Goal: Use online tool/utility: Utilize a website feature to perform a specific function

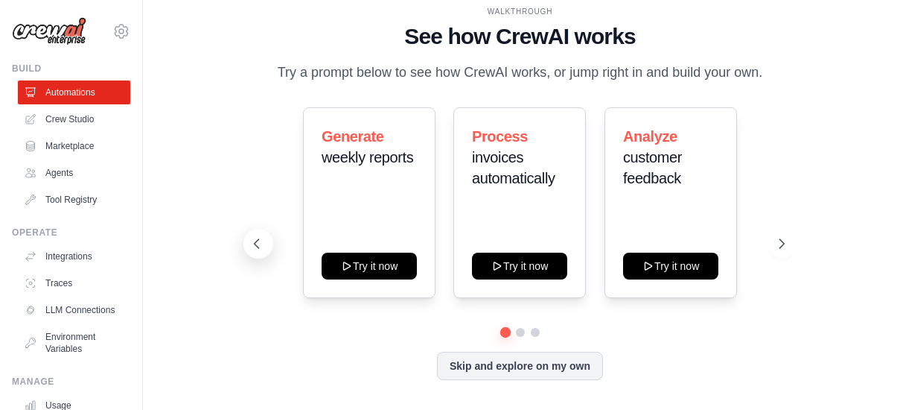
scroll to position [5, 0]
click at [786, 246] on icon at bounding box center [783, 243] width 15 height 15
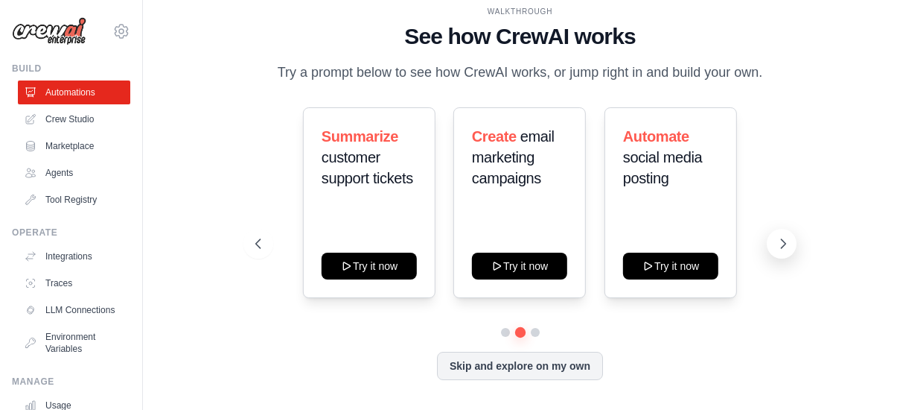
click at [786, 246] on icon at bounding box center [783, 243] width 15 height 15
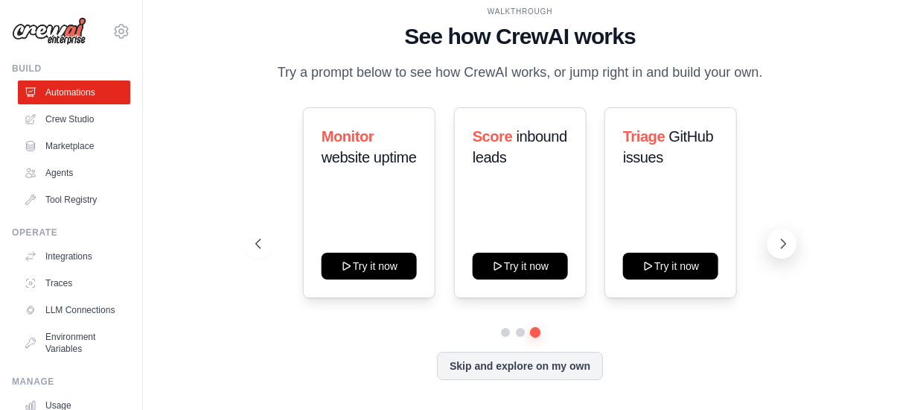
click at [786, 247] on icon at bounding box center [783, 243] width 15 height 15
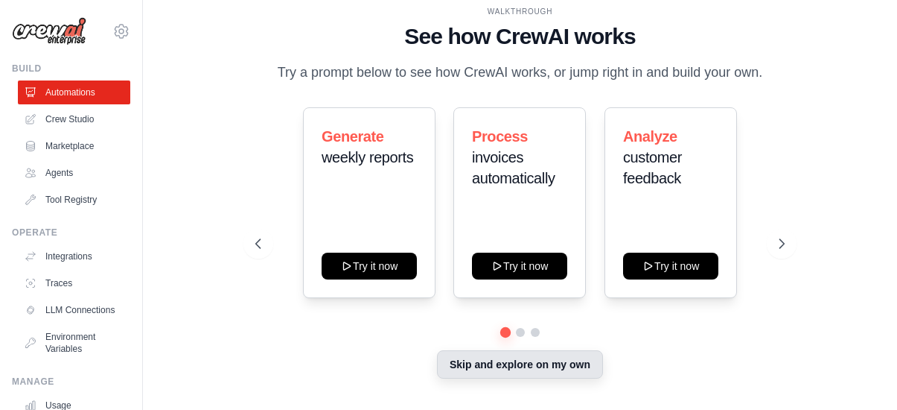
click at [576, 367] on button "Skip and explore on my own" at bounding box center [520, 364] width 166 height 28
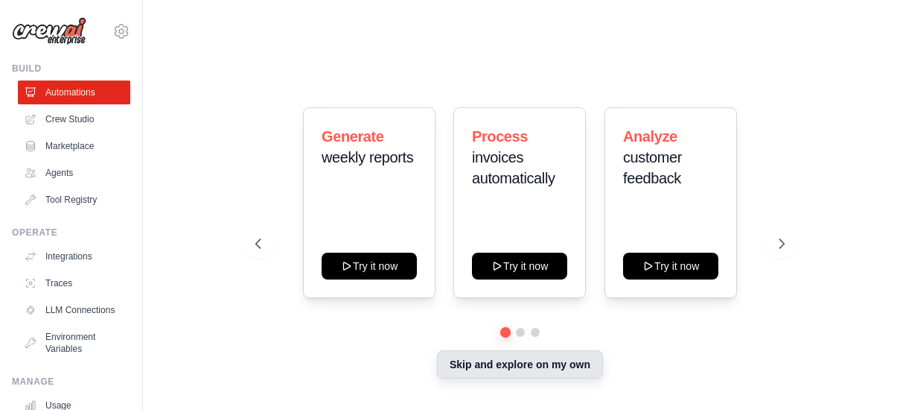
scroll to position [0, 0]
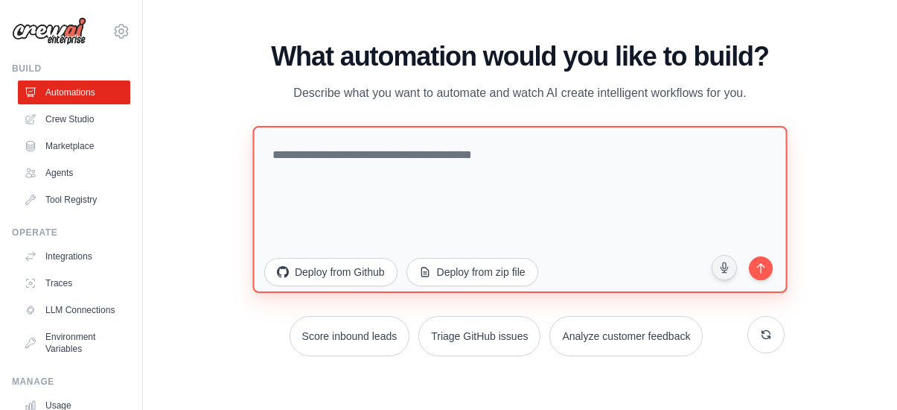
click at [575, 206] on textarea at bounding box center [519, 209] width 535 height 167
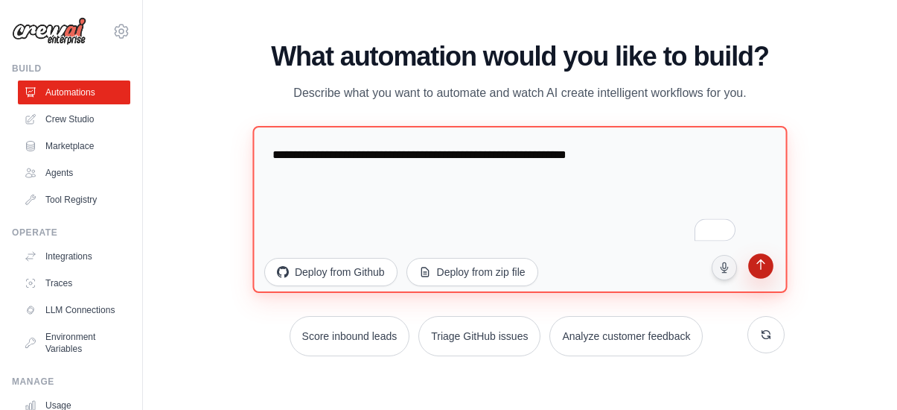
type textarea "**********"
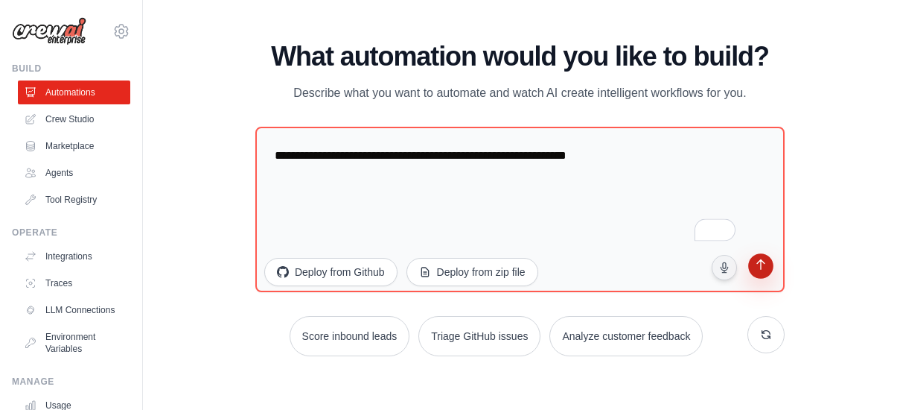
click at [770, 264] on button "submit" at bounding box center [761, 268] width 28 height 28
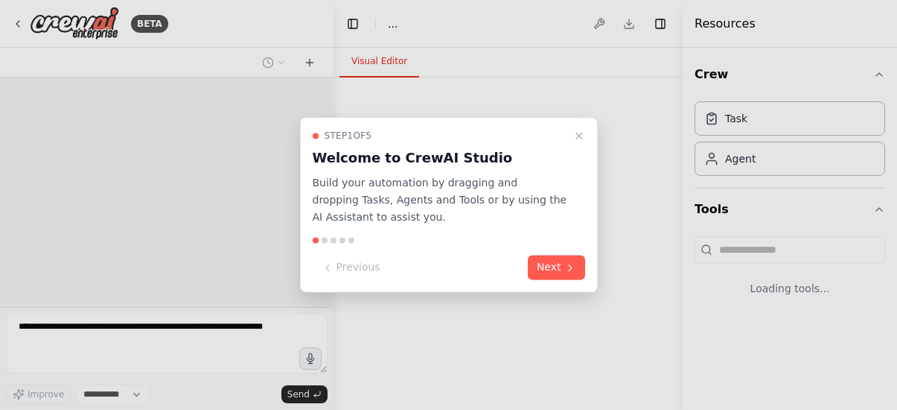
select select "****"
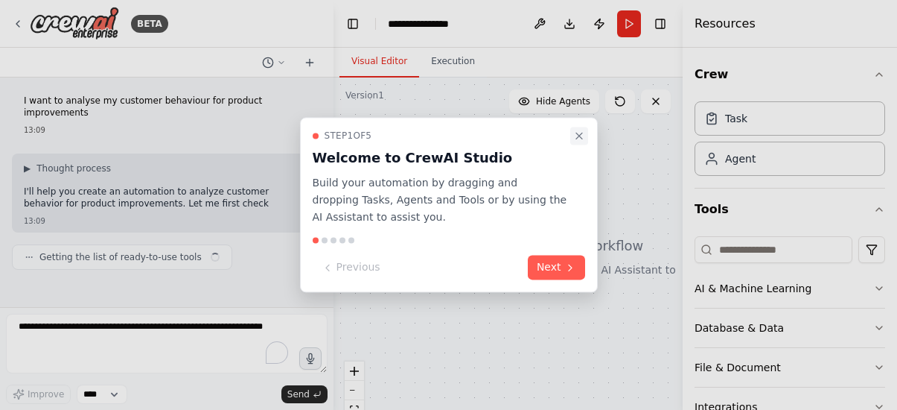
click at [576, 137] on icon "Close walkthrough" at bounding box center [579, 136] width 12 height 12
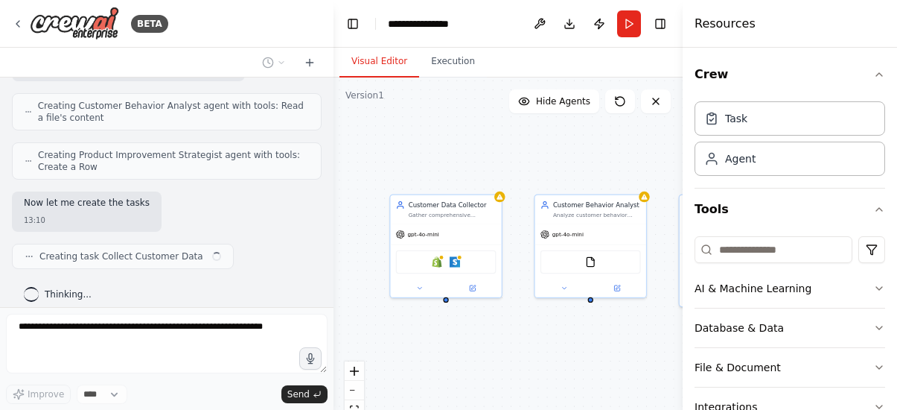
scroll to position [601, 0]
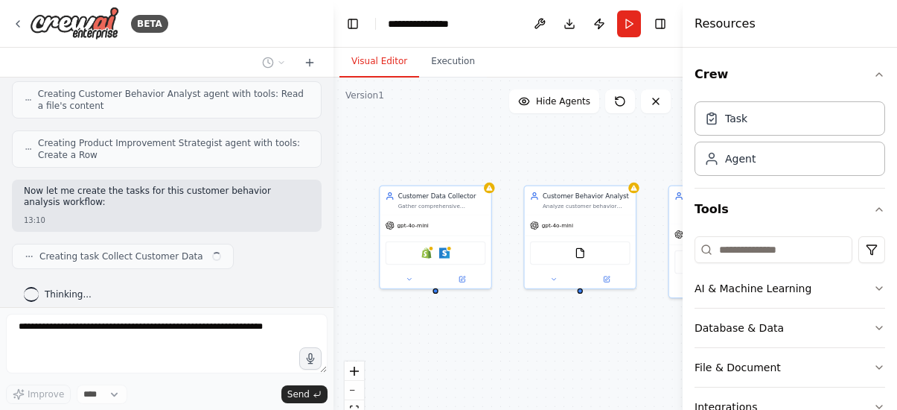
drag, startPoint x: 591, startPoint y: 331, endPoint x: 491, endPoint y: 322, distance: 100.9
click at [491, 322] on div "Customer Data Collector Gather comprehensive customer data from various sources…" at bounding box center [508, 263] width 349 height 372
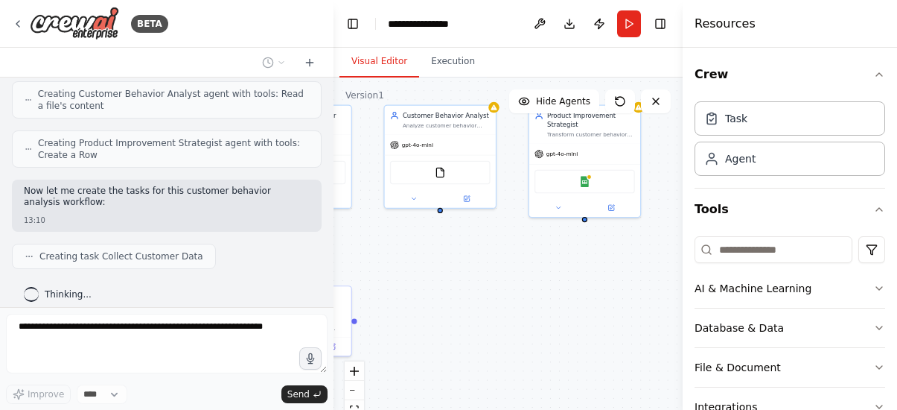
drag, startPoint x: 491, startPoint y: 322, endPoint x: 340, endPoint y: 238, distance: 173.0
click at [340, 238] on div ".deletable-edge-delete-btn { width: 20px; height: 20px; border: 0px solid #ffff…" at bounding box center [508, 263] width 349 height 372
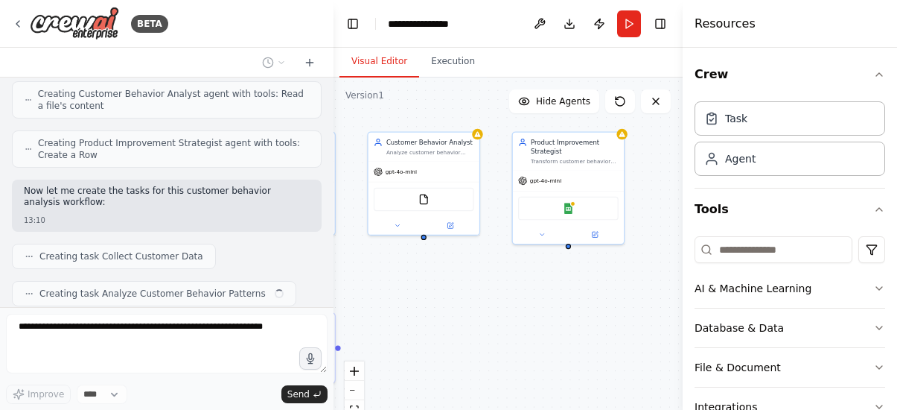
scroll to position [638, 0]
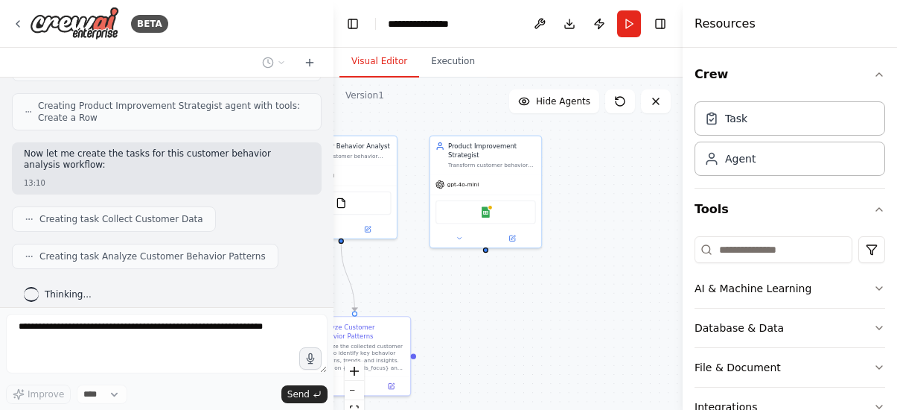
drag, startPoint x: 465, startPoint y: 238, endPoint x: 377, endPoint y: 273, distance: 94.3
click at [377, 273] on div ".deletable-edge-delete-btn { width: 20px; height: 20px; border: 0px solid #ffff…" at bounding box center [508, 263] width 349 height 372
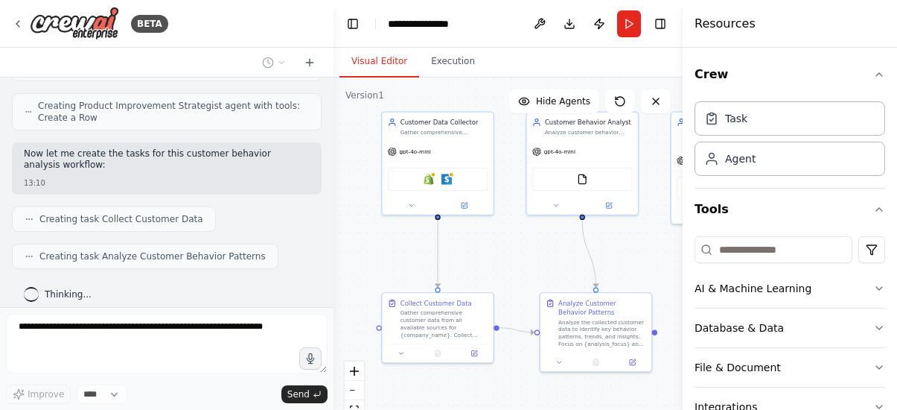
drag, startPoint x: 412, startPoint y: 272, endPoint x: 653, endPoint y: 248, distance: 242.5
click at [653, 248] on div ".deletable-edge-delete-btn { width: 20px; height: 20px; border: 0px solid #ffff…" at bounding box center [508, 263] width 349 height 372
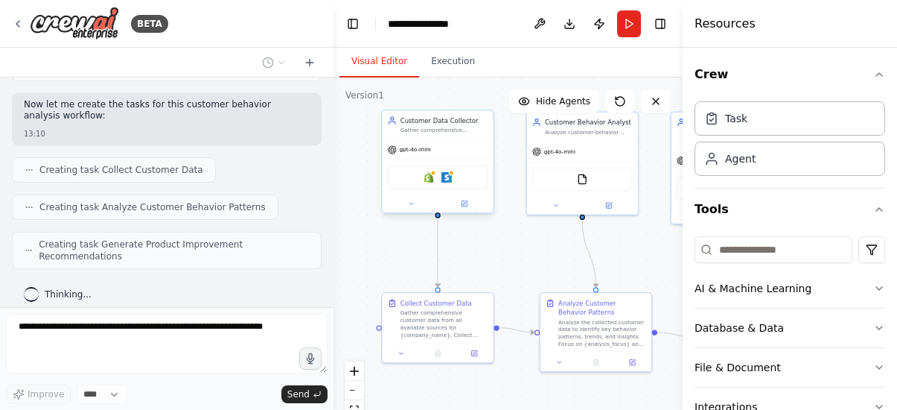
scroll to position [778, 0]
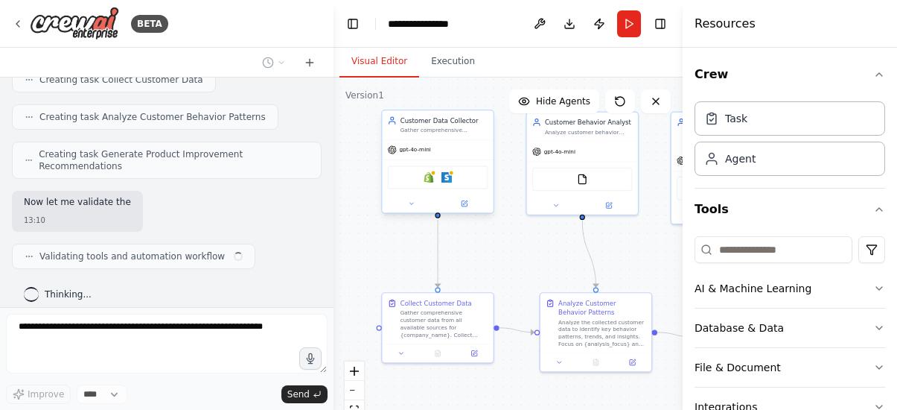
click at [456, 178] on div "Shopify Stripe" at bounding box center [438, 177] width 101 height 24
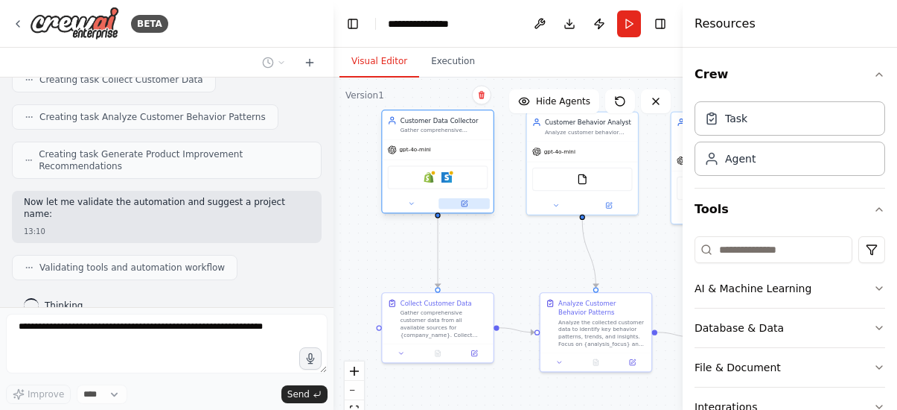
click at [465, 205] on icon at bounding box center [464, 203] width 5 height 5
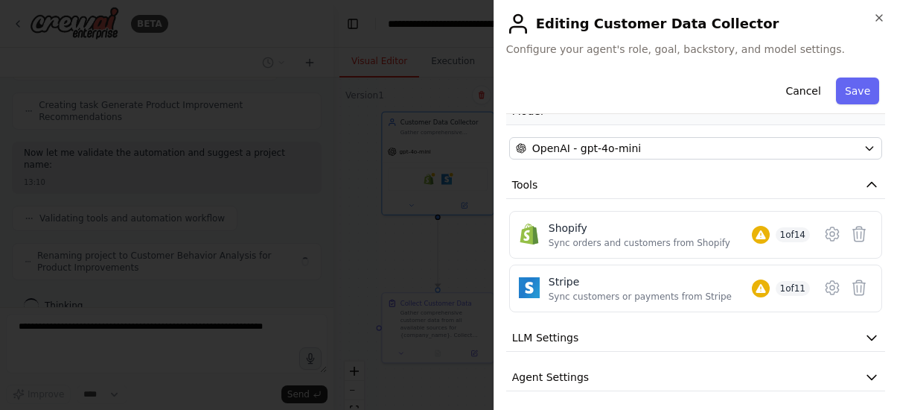
scroll to position [166, 0]
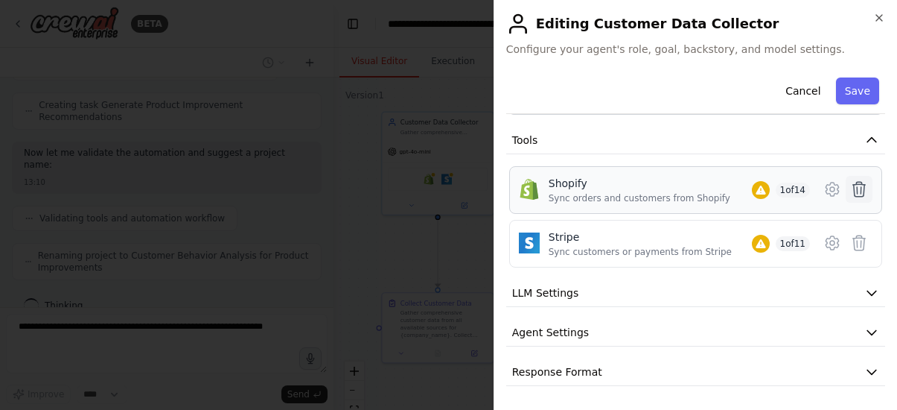
click at [857, 185] on icon at bounding box center [860, 189] width 18 height 18
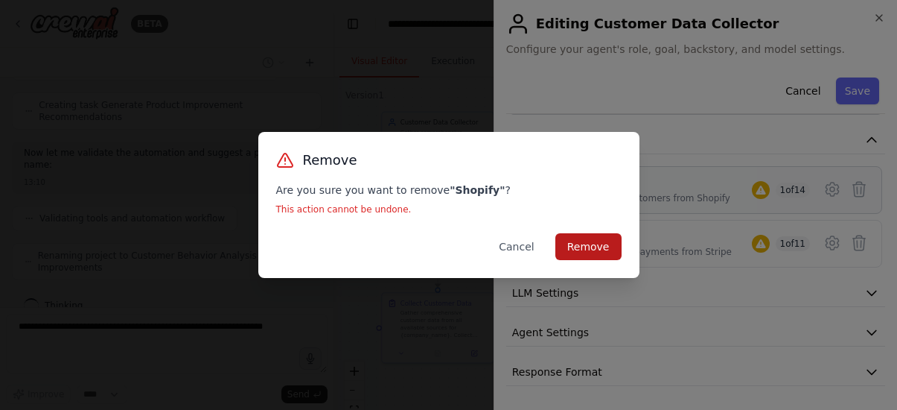
click at [596, 254] on button "Remove" at bounding box center [589, 246] width 66 height 27
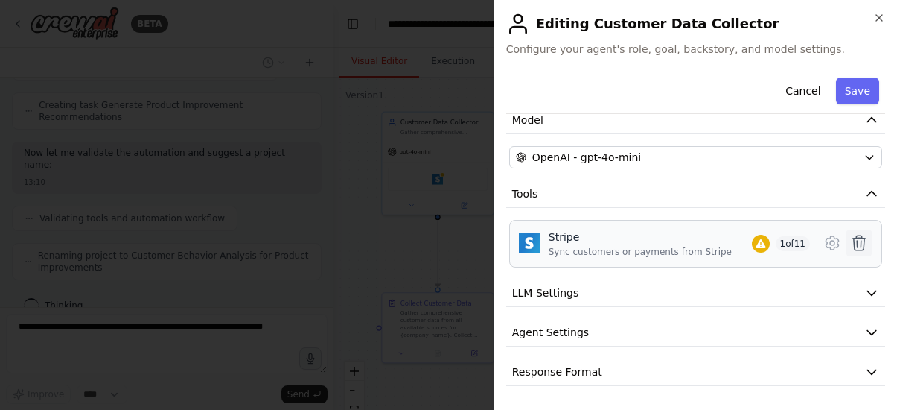
click at [858, 242] on icon at bounding box center [860, 243] width 18 height 18
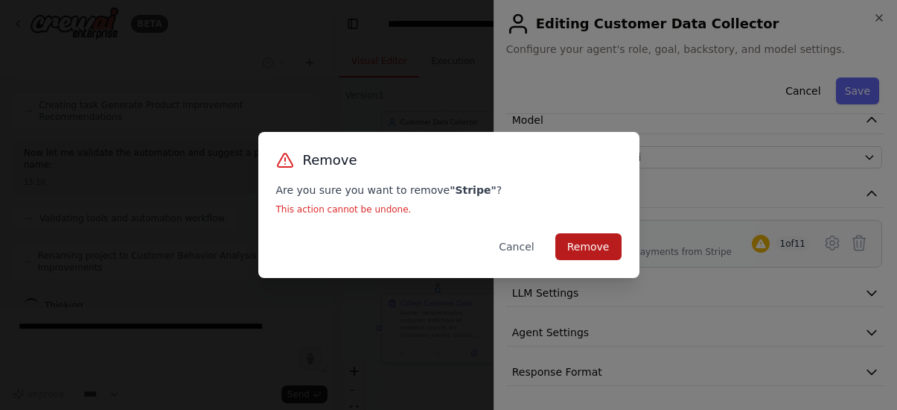
click at [608, 240] on button "Remove" at bounding box center [589, 246] width 66 height 27
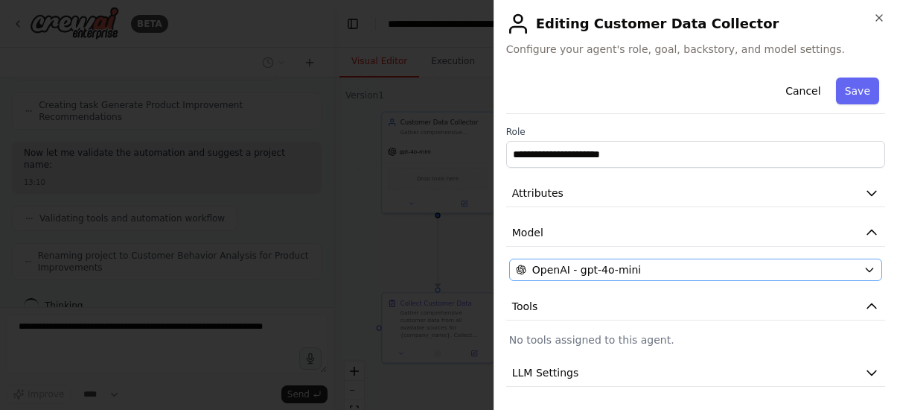
scroll to position [80, 0]
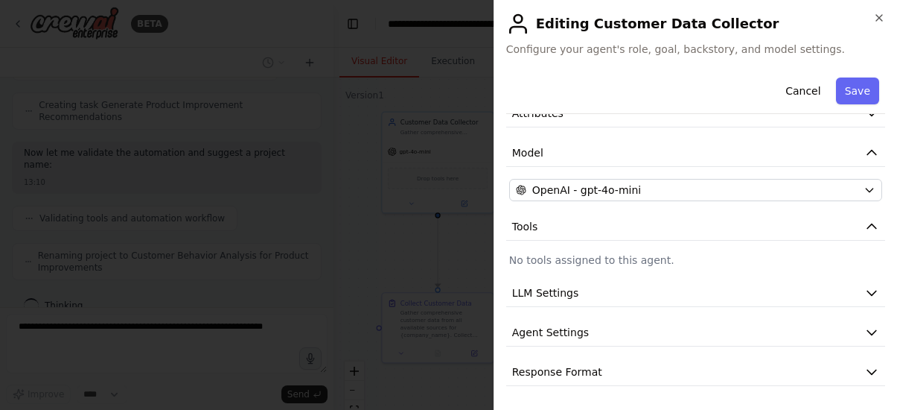
click at [876, 11] on div "**********" at bounding box center [696, 205] width 404 height 410
click at [877, 15] on icon "button" at bounding box center [880, 18] width 6 height 6
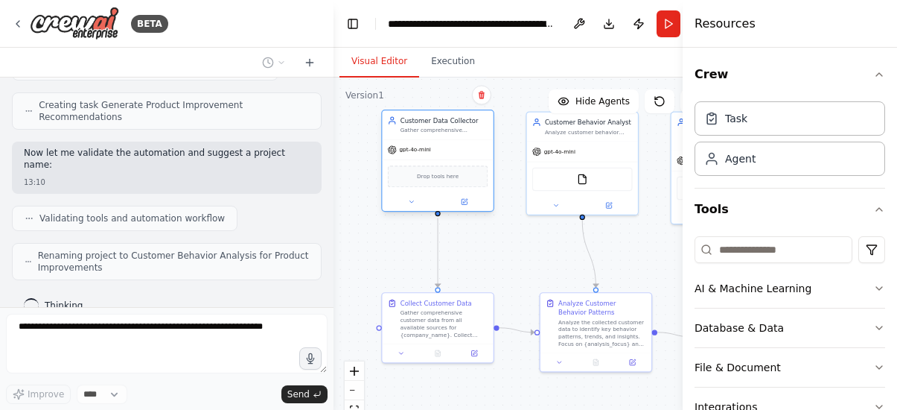
click at [445, 183] on div "Drop tools here" at bounding box center [438, 176] width 101 height 22
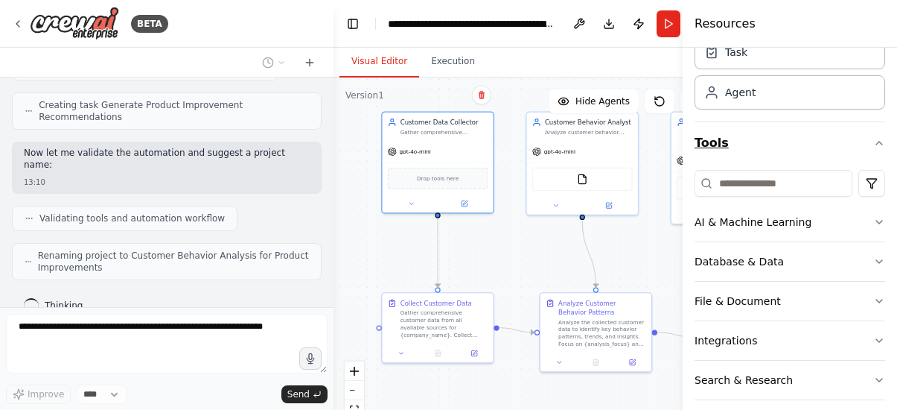
scroll to position [0, 0]
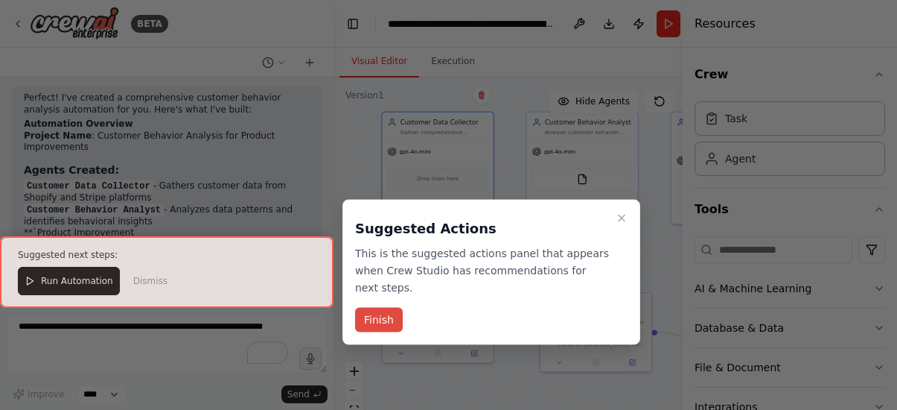
click at [378, 322] on button "Finish" at bounding box center [379, 320] width 48 height 25
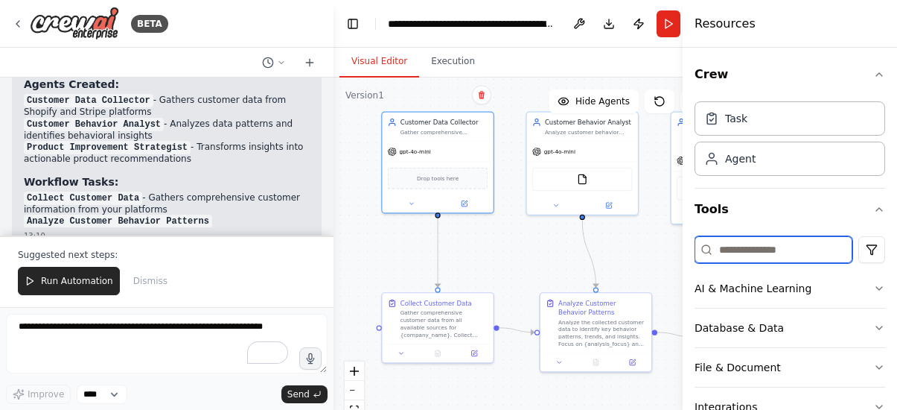
click at [723, 255] on input at bounding box center [774, 249] width 158 height 27
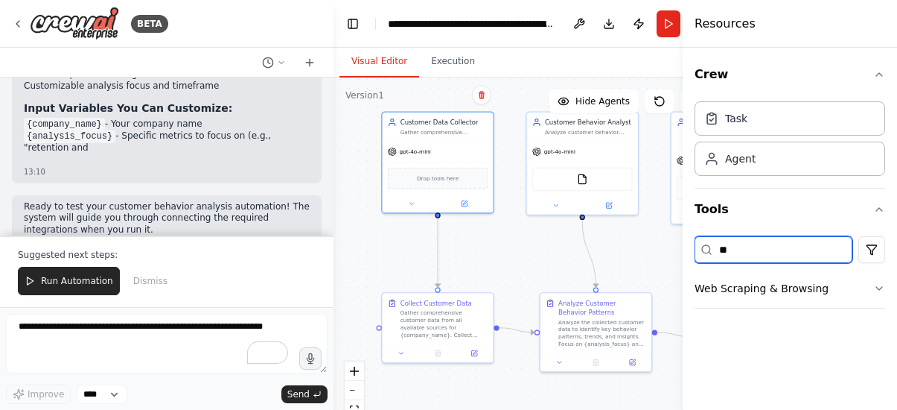
type input "*"
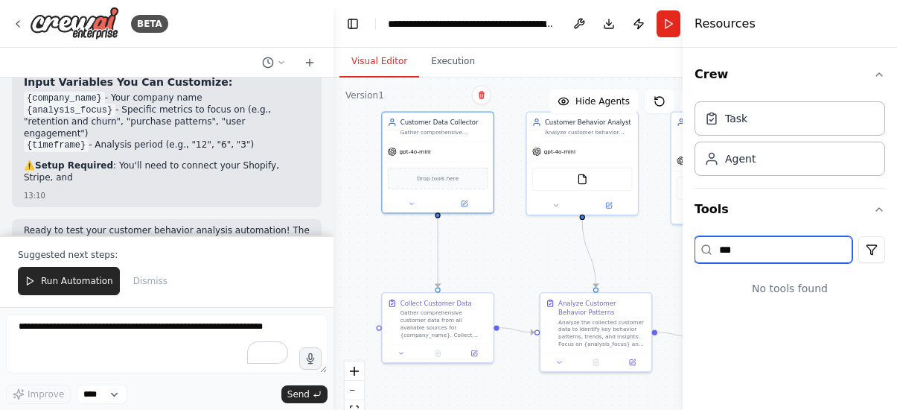
scroll to position [1423, 0]
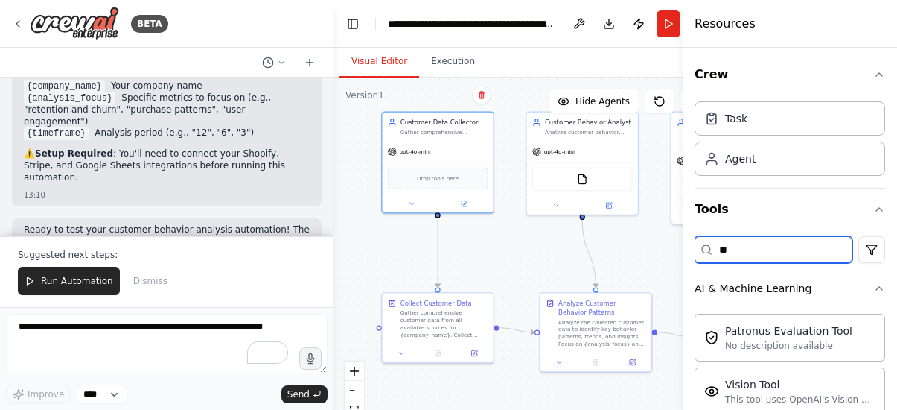
type input "*"
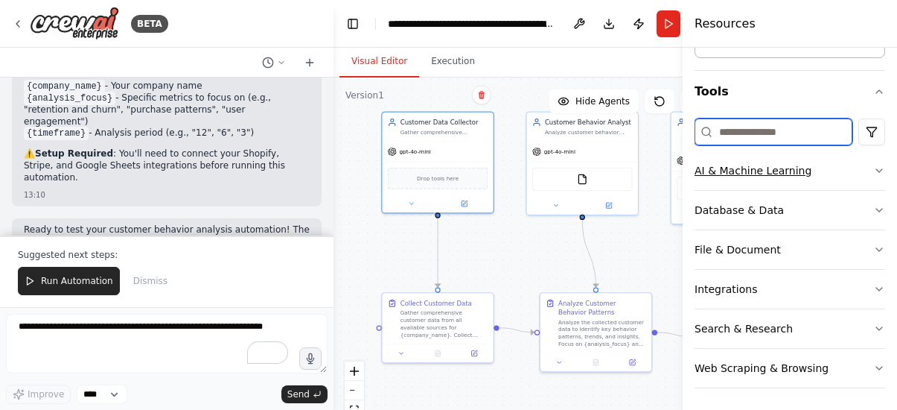
scroll to position [120, 0]
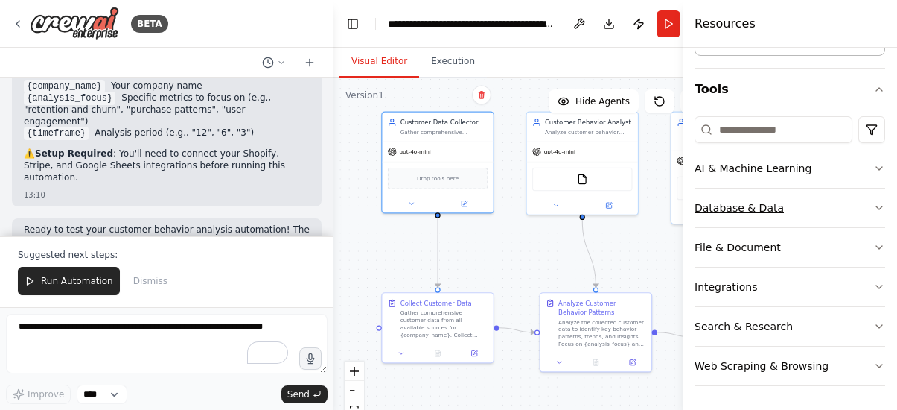
click at [779, 219] on button "Database & Data" at bounding box center [790, 207] width 191 height 39
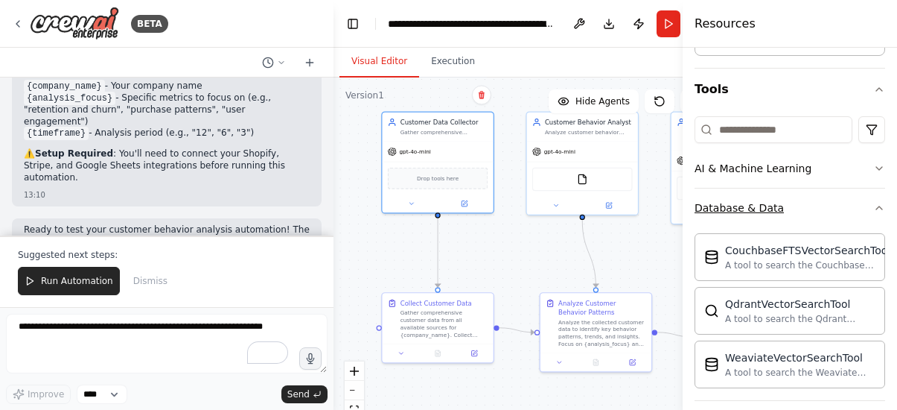
click at [792, 217] on button "Database & Data" at bounding box center [790, 207] width 191 height 39
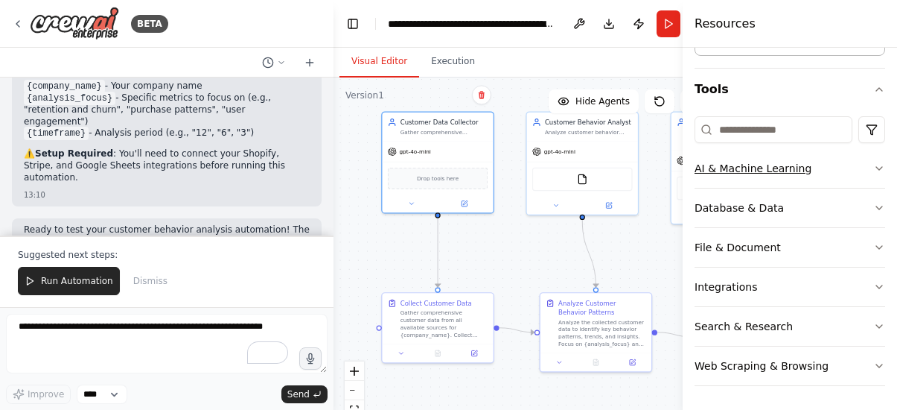
click at [817, 185] on button "AI & Machine Learning" at bounding box center [790, 168] width 191 height 39
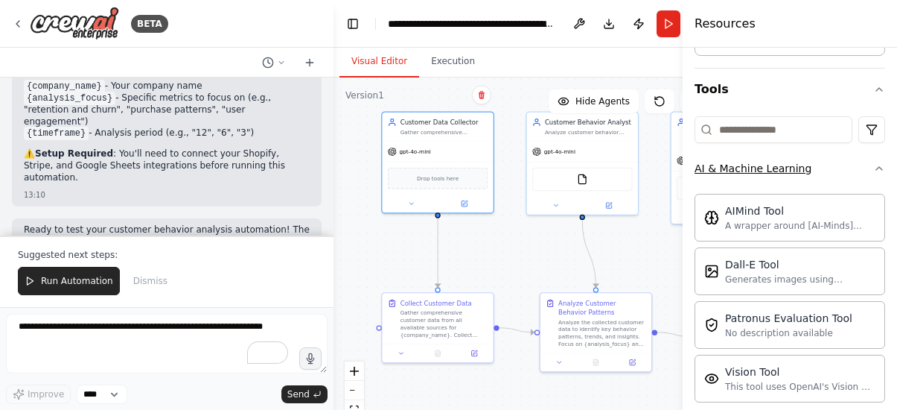
click at [816, 181] on button "AI & Machine Learning" at bounding box center [790, 168] width 191 height 39
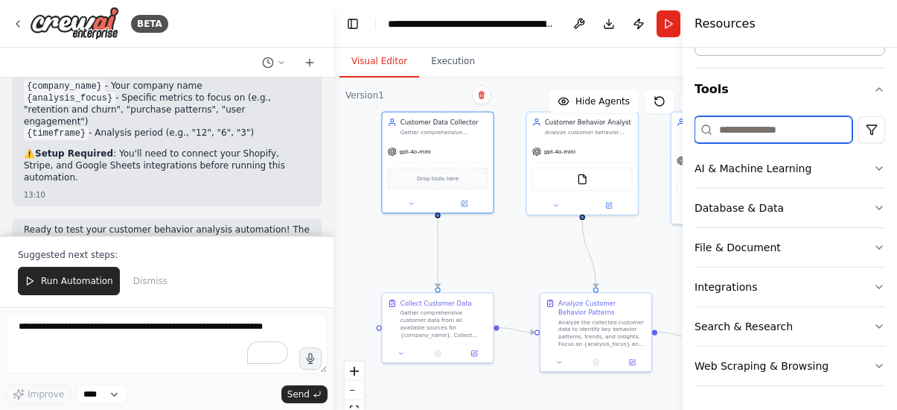
click at [798, 128] on input at bounding box center [774, 129] width 158 height 27
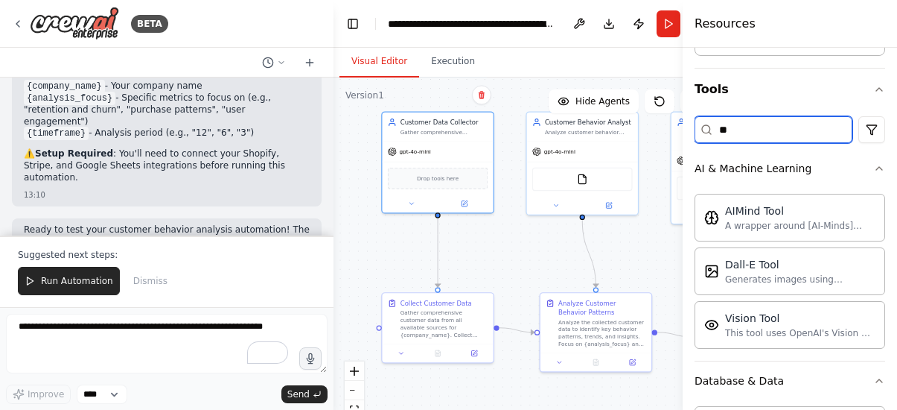
scroll to position [0, 0]
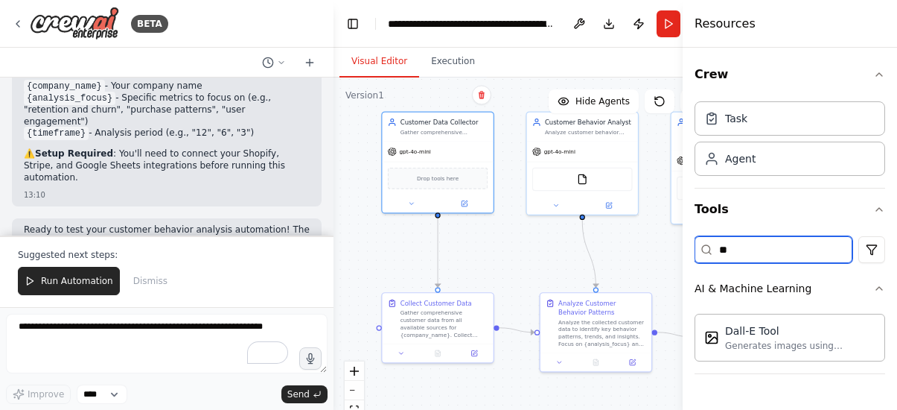
type input "*"
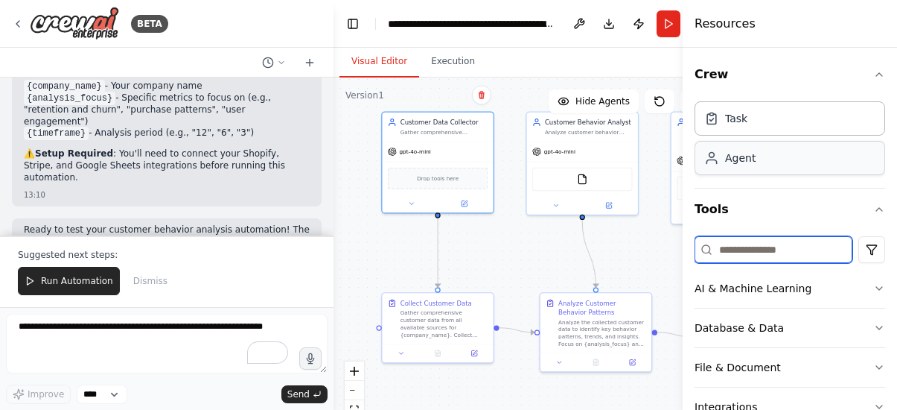
scroll to position [120, 0]
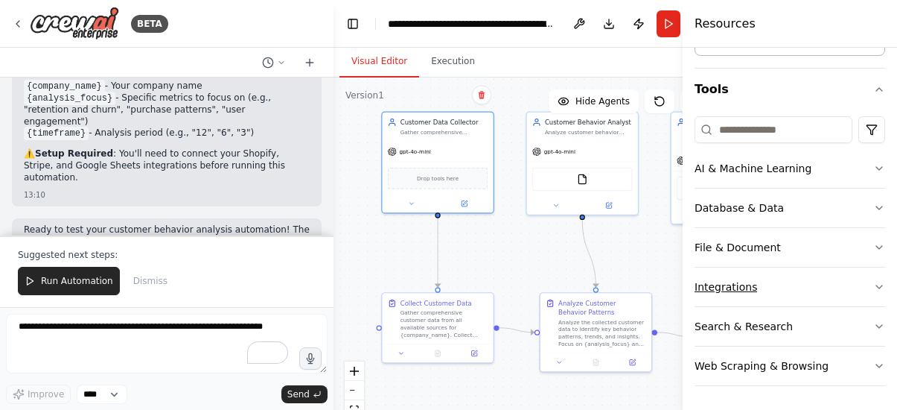
click at [768, 285] on button "Integrations" at bounding box center [790, 286] width 191 height 39
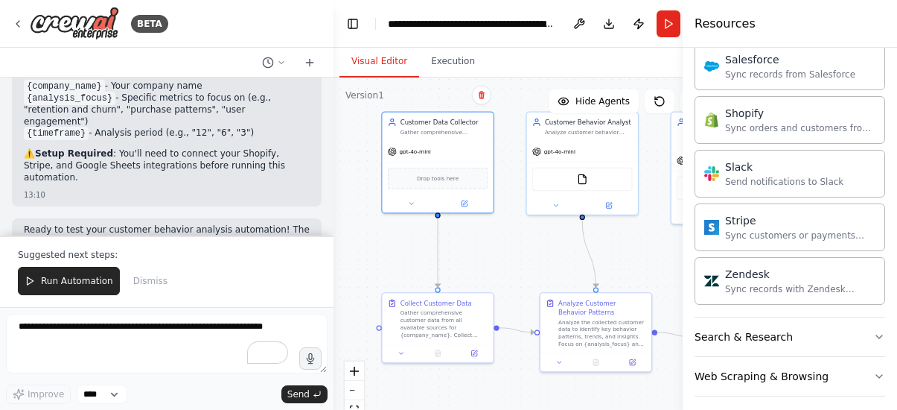
scroll to position [1258, 0]
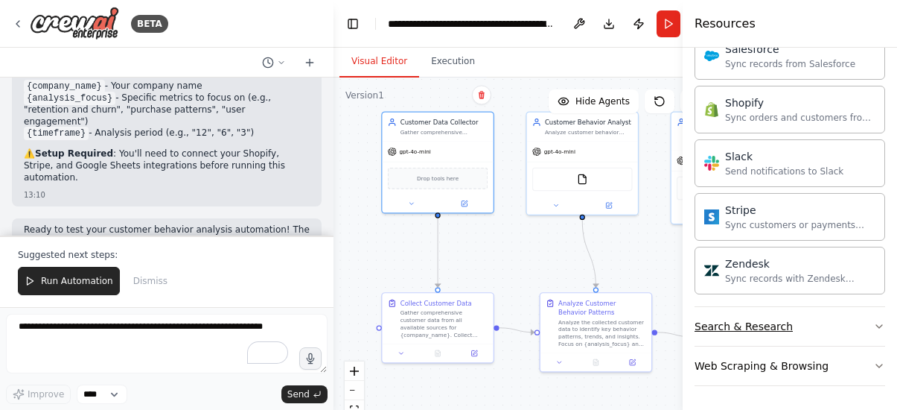
click at [762, 331] on div "Search & Research" at bounding box center [744, 326] width 98 height 15
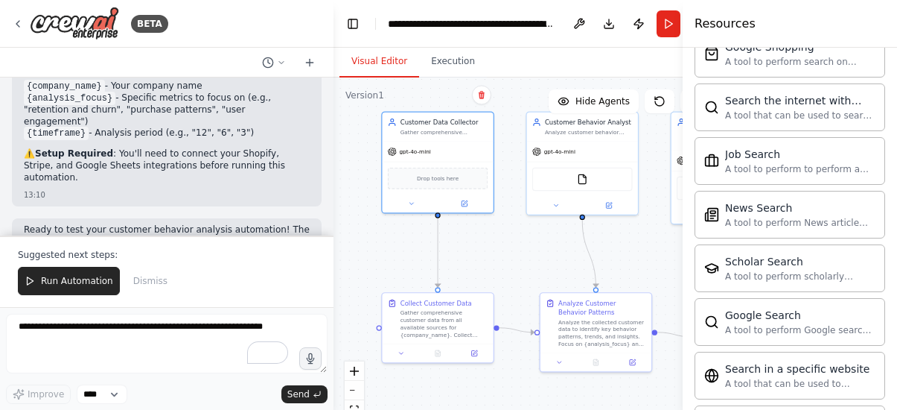
scroll to position [2021, 0]
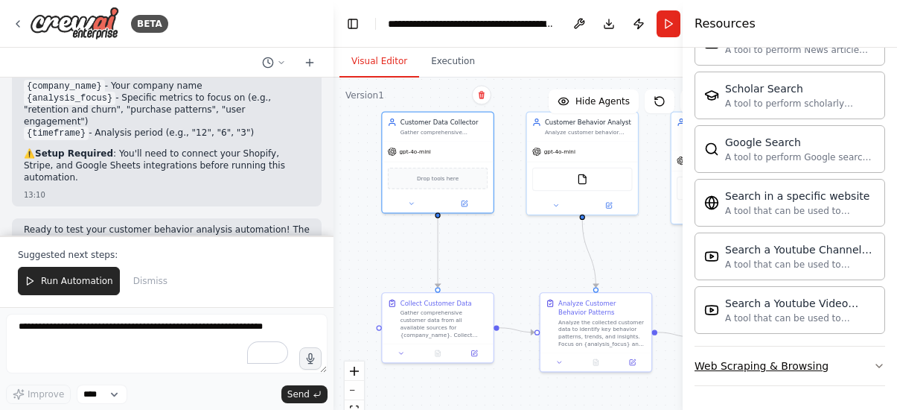
click at [763, 361] on div "Web Scraping & Browsing" at bounding box center [762, 365] width 134 height 15
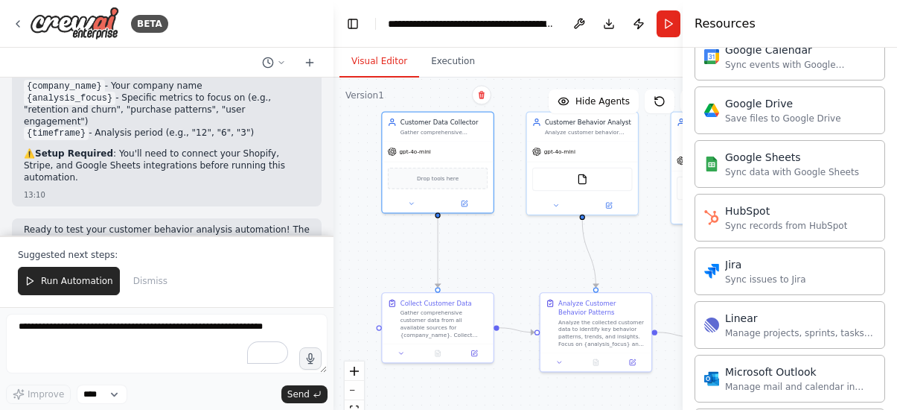
scroll to position [0, 0]
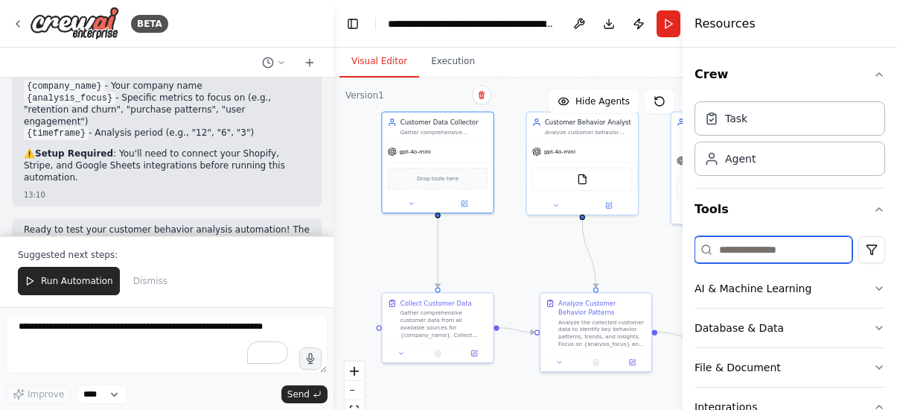
click at [731, 253] on input at bounding box center [774, 249] width 158 height 27
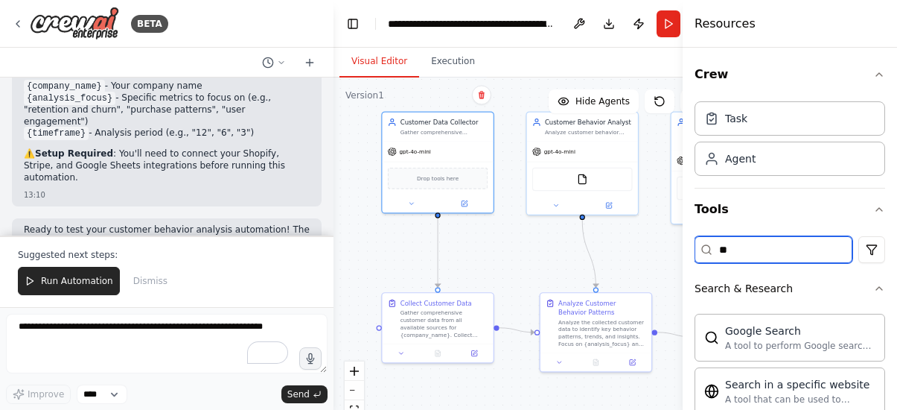
type input "*"
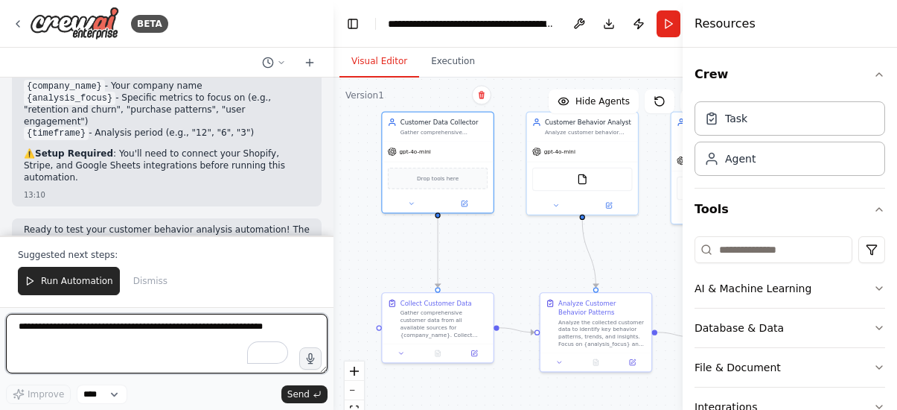
click at [206, 349] on textarea "To enrich screen reader interactions, please activate Accessibility in Grammarl…" at bounding box center [167, 344] width 322 height 60
type textarea "**********"
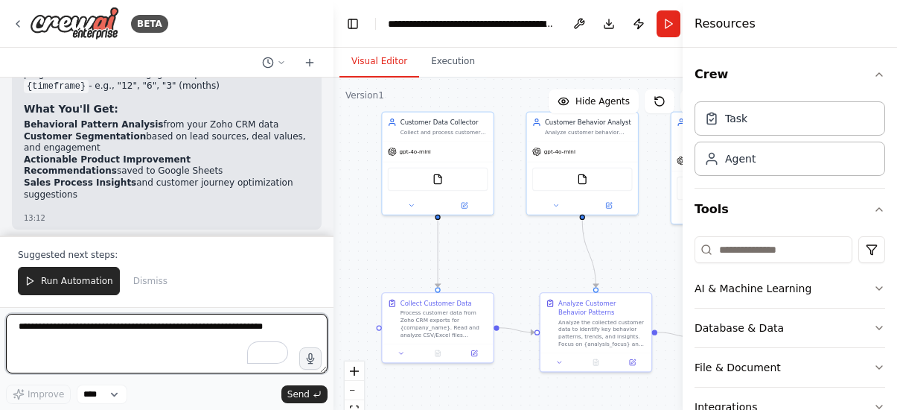
scroll to position [2993, 0]
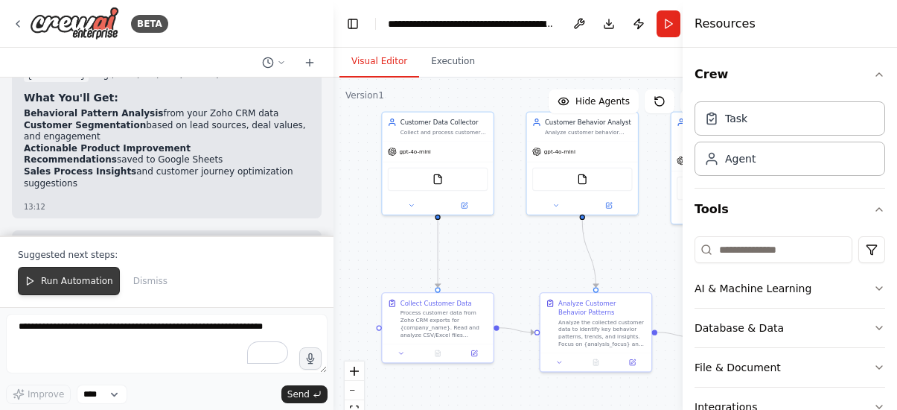
click at [83, 289] on button "Run Automation" at bounding box center [69, 281] width 102 height 28
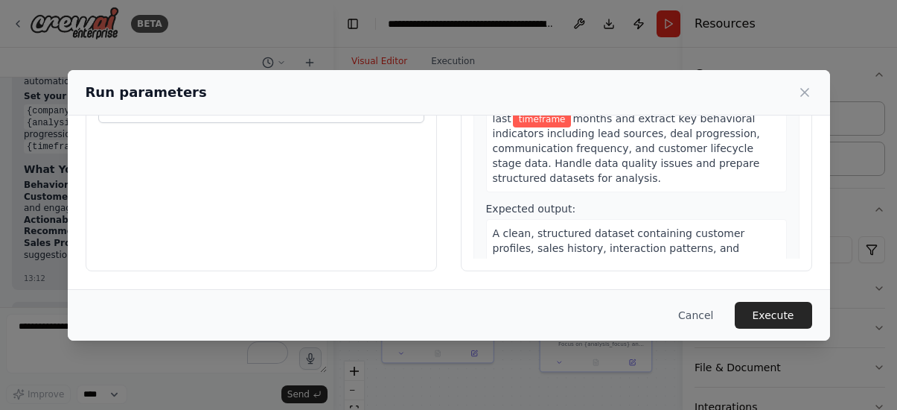
scroll to position [0, 0]
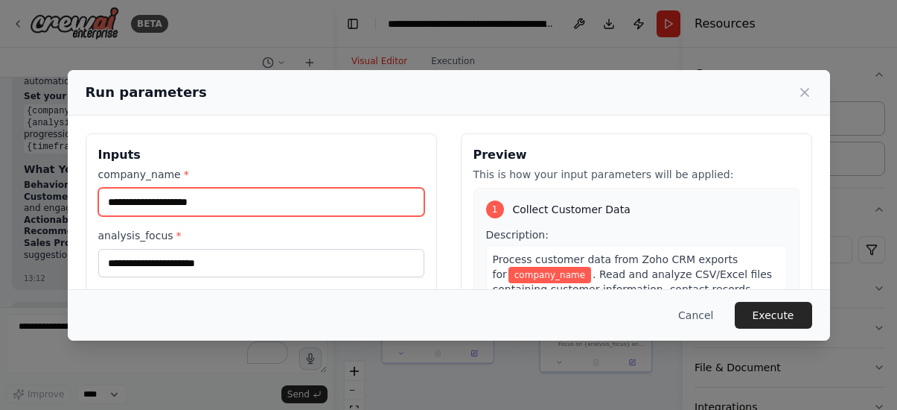
click at [254, 208] on input "company_name *" at bounding box center [261, 202] width 326 height 28
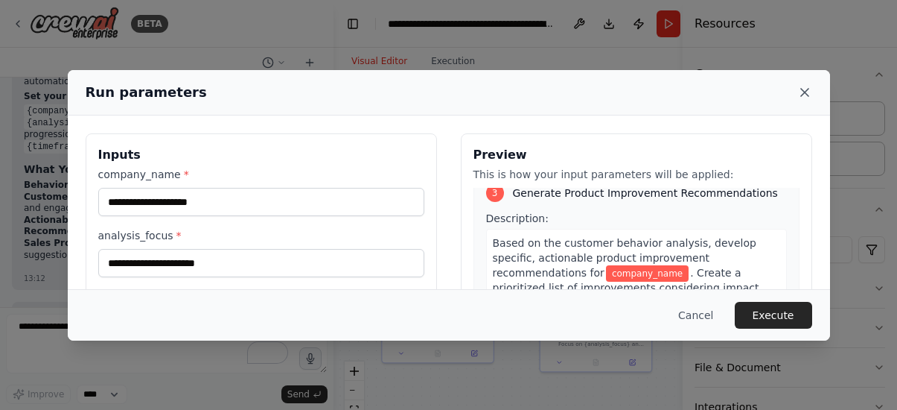
click at [803, 95] on icon at bounding box center [805, 92] width 15 height 15
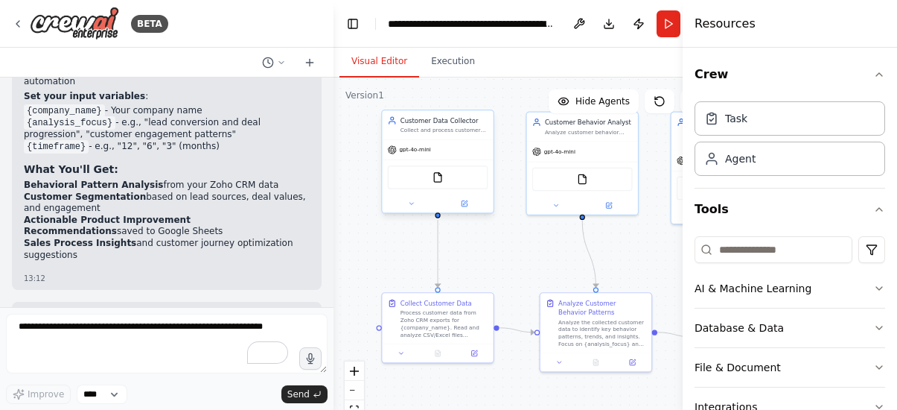
click at [448, 179] on div "FileReadTool" at bounding box center [438, 177] width 101 height 24
click at [456, 69] on button "Execution" at bounding box center [453, 61] width 68 height 31
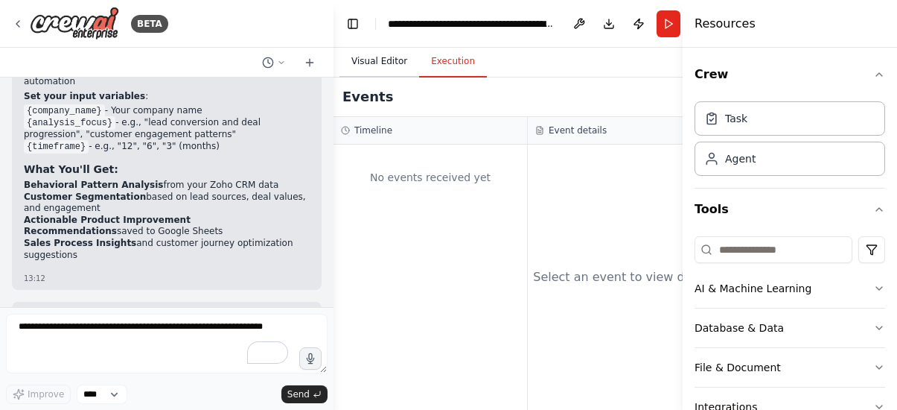
click at [377, 64] on button "Visual Editor" at bounding box center [380, 61] width 80 height 31
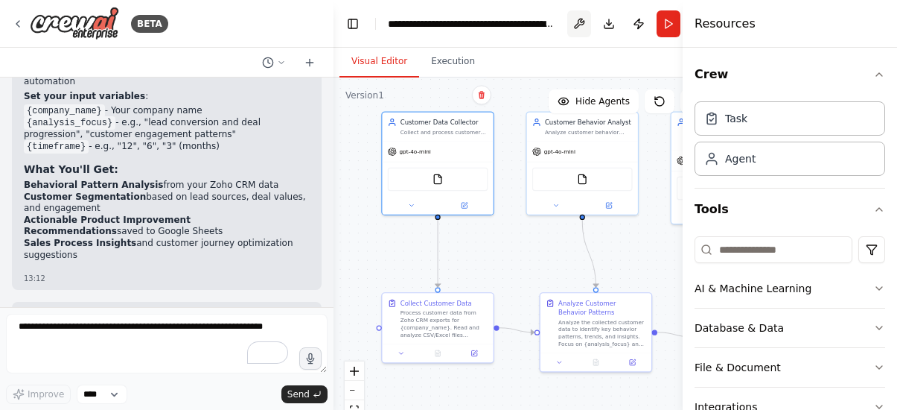
click at [580, 28] on button at bounding box center [580, 23] width 24 height 27
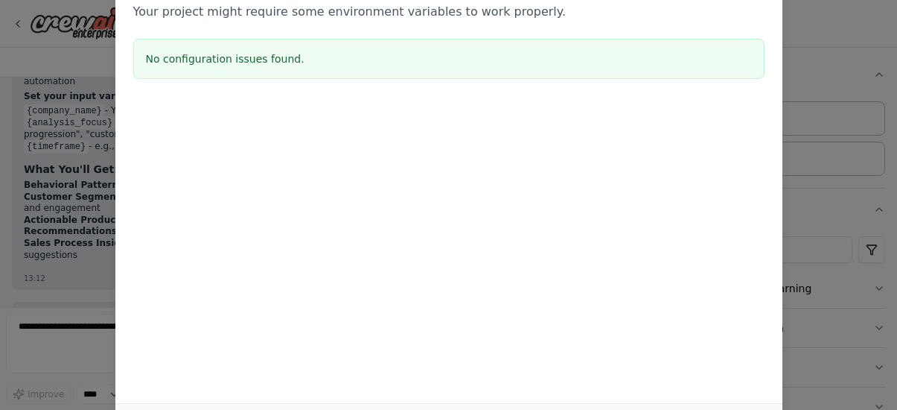
click at [836, 67] on div "Environment configuration Your project might require some environment variables…" at bounding box center [448, 205] width 897 height 410
click at [822, 58] on div "Environment configuration Your project might require some environment variables…" at bounding box center [448, 205] width 897 height 410
click at [637, 71] on div "No configuration issues found." at bounding box center [449, 59] width 632 height 40
click at [780, 74] on div "Environment configuration Your project might require some environment variables…" at bounding box center [448, 28] width 667 height 147
click at [841, 28] on div "Environment configuration Your project might require some environment variables…" at bounding box center [448, 205] width 897 height 410
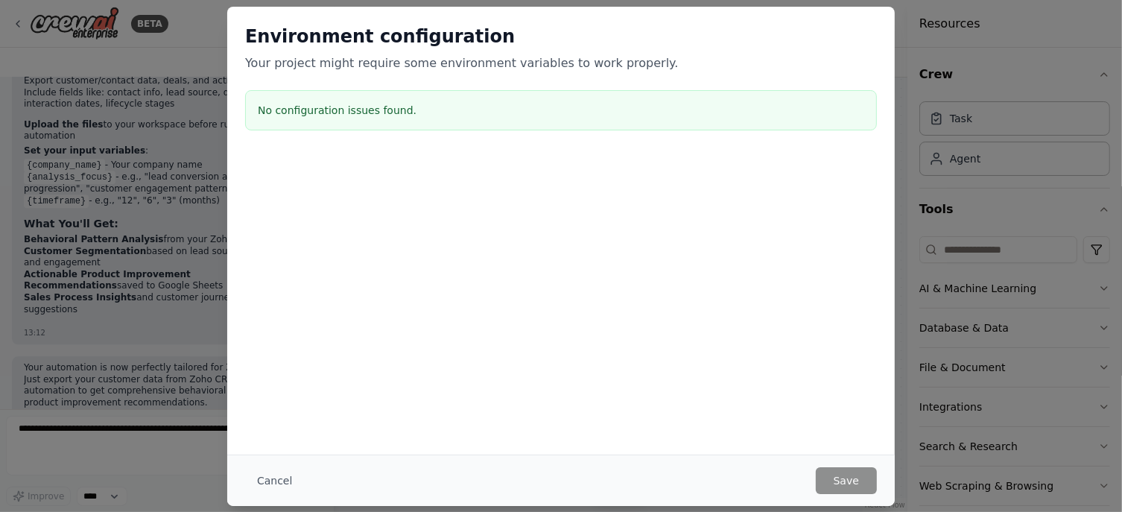
scroll to position [2808, 0]
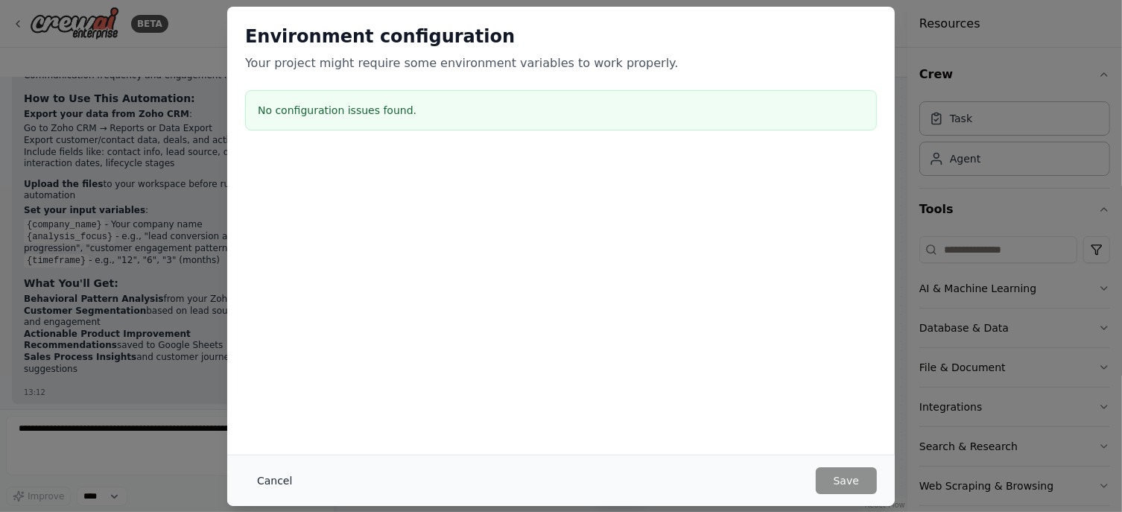
click at [261, 409] on button "Cancel" at bounding box center [274, 480] width 59 height 27
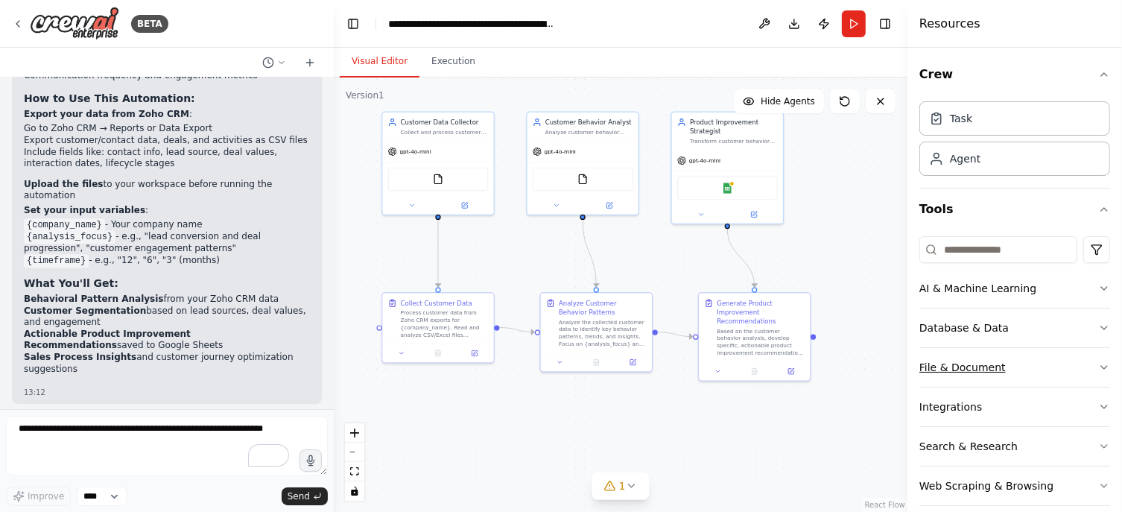
scroll to position [13, 0]
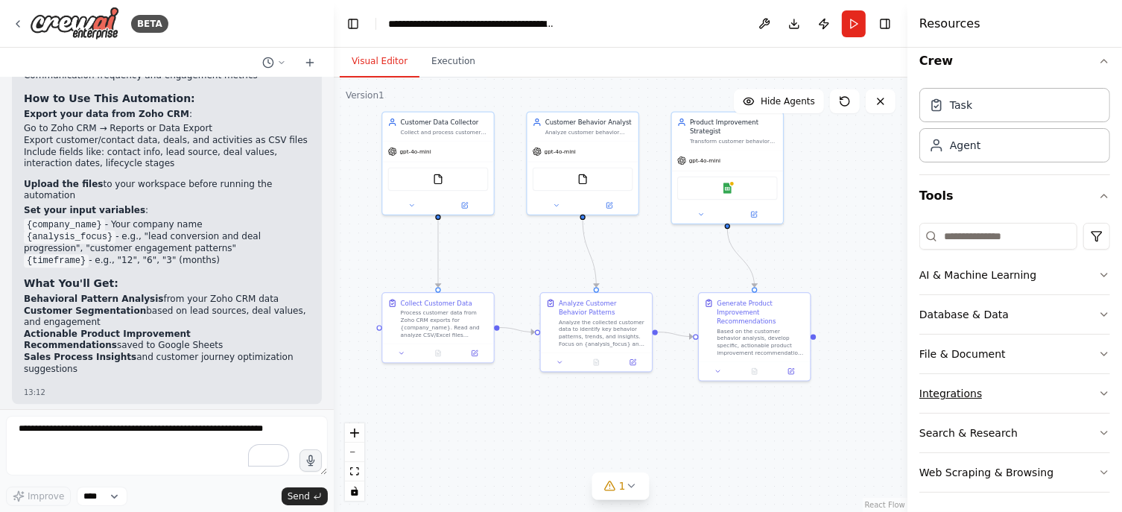
click at [897, 395] on button "Integrations" at bounding box center [1014, 393] width 191 height 39
click at [897, 351] on button "File & Document" at bounding box center [1014, 353] width 191 height 39
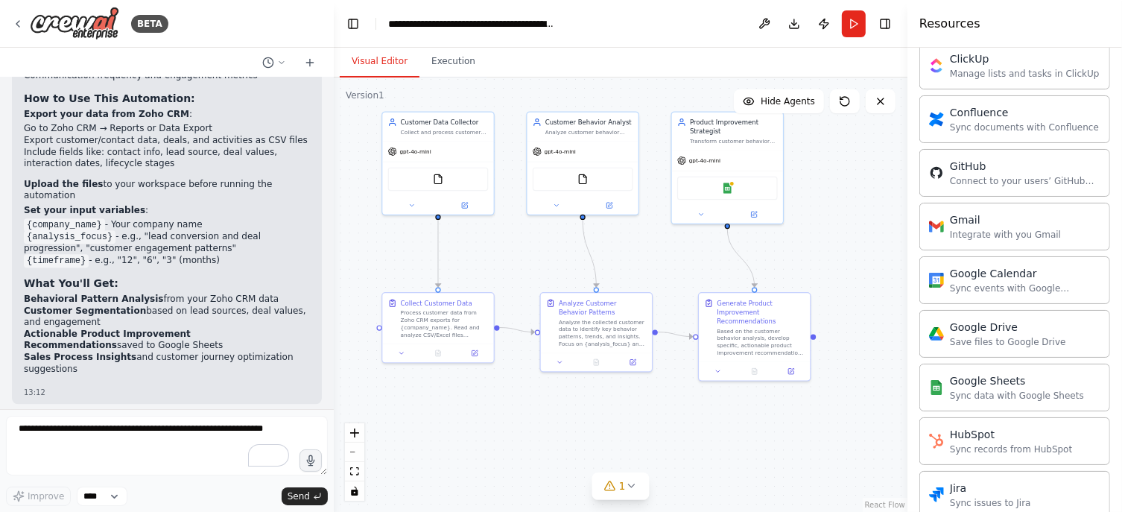
scroll to position [939, 0]
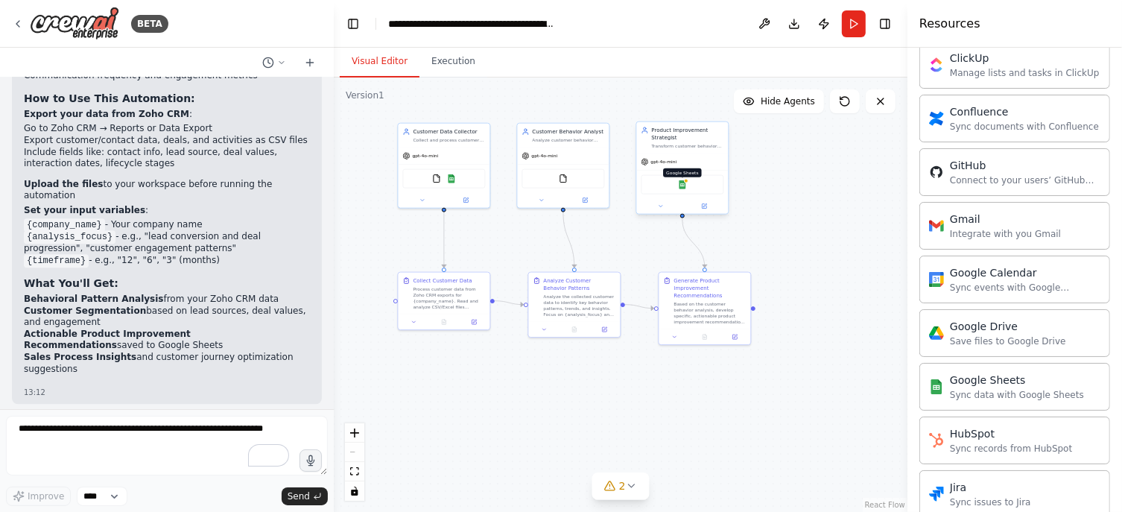
click at [682, 188] on img at bounding box center [682, 184] width 9 height 9
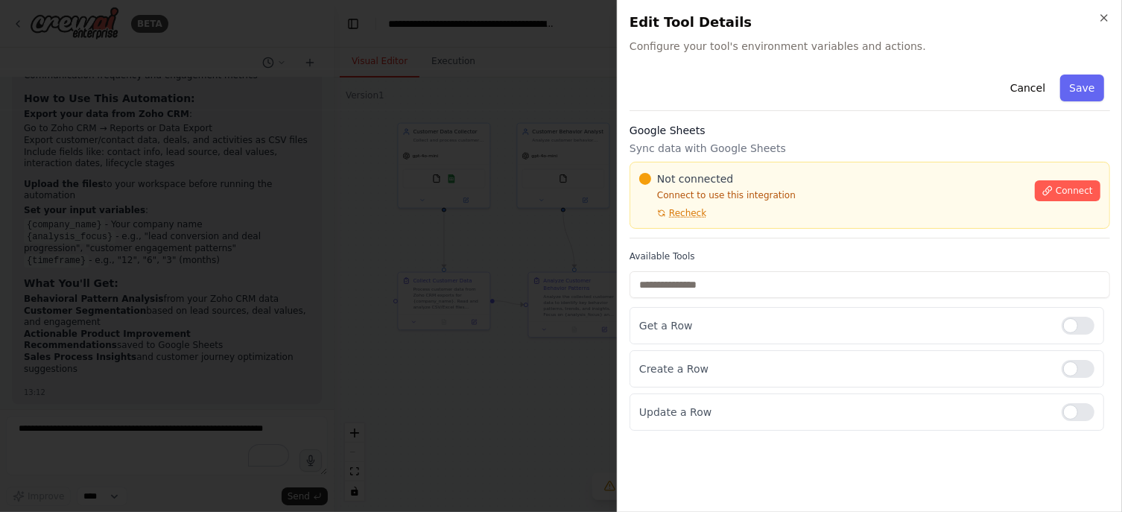
click at [897, 174] on div "Connect" at bounding box center [1067, 186] width 66 height 30
click at [897, 182] on button "Connect" at bounding box center [1067, 190] width 66 height 21
click at [734, 143] on p "Sync data with Google Sheets" at bounding box center [869, 148] width 480 height 15
click at [734, 138] on div "Google Sheets Sync data with Google Sheets Not connected Connect to use this in…" at bounding box center [869, 180] width 480 height 115
click at [687, 133] on h3 "Google Sheets" at bounding box center [869, 130] width 480 height 15
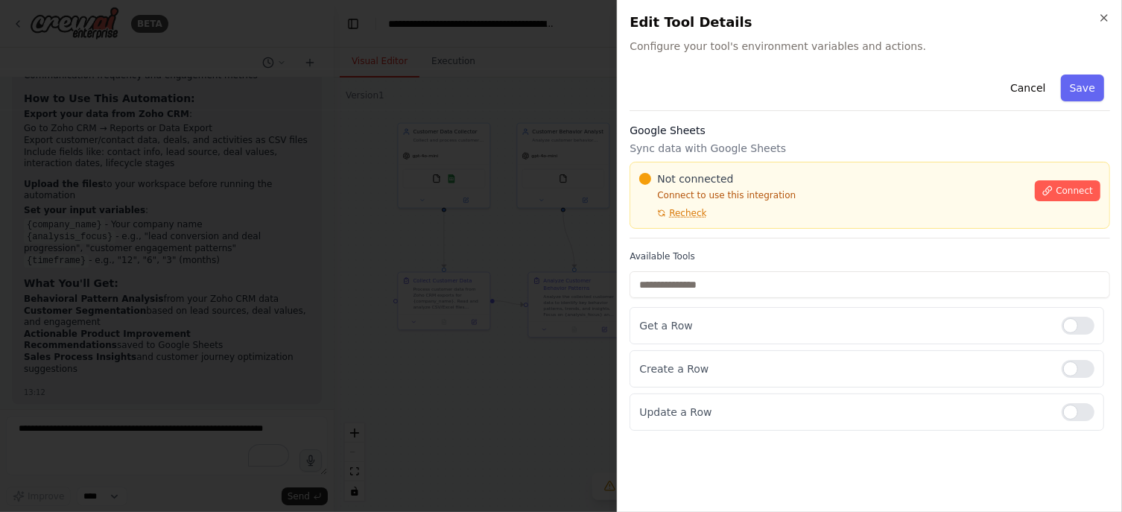
click at [471, 194] on div at bounding box center [561, 256] width 1122 height 512
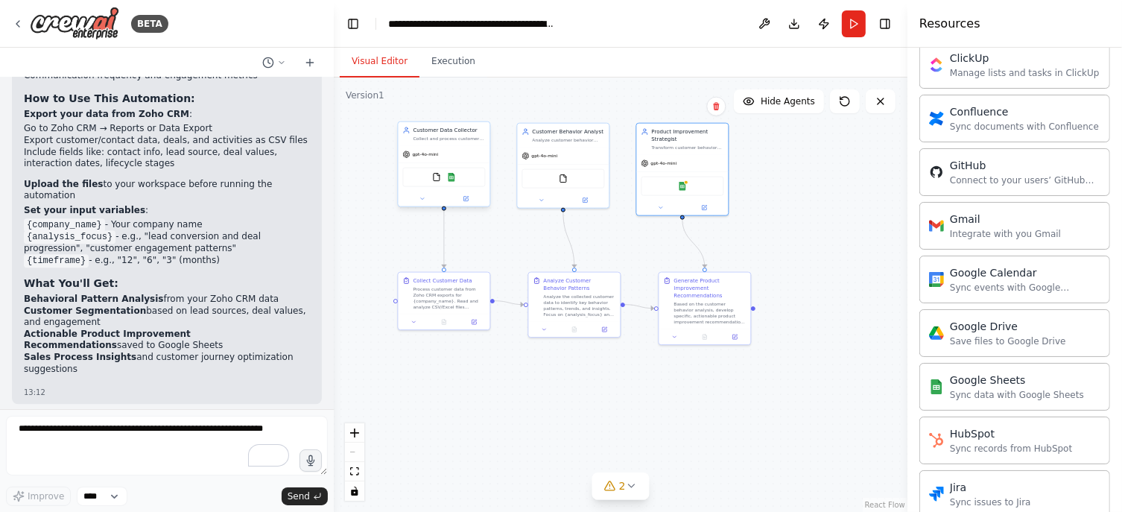
click at [459, 179] on div "FileReadTool Google Sheets" at bounding box center [443, 177] width 83 height 19
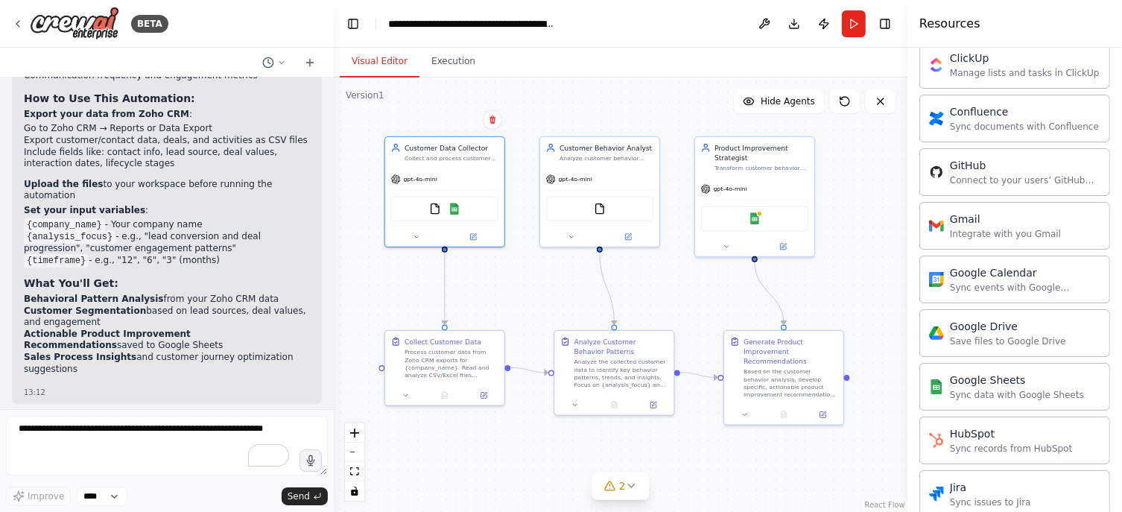
drag, startPoint x: 470, startPoint y: 373, endPoint x: 473, endPoint y: 465, distance: 92.4
click at [473, 409] on div ".deletable-edge-delete-btn { width: 20px; height: 20px; border: 0px solid #ffff…" at bounding box center [620, 294] width 573 height 434
click at [23, 21] on icon at bounding box center [18, 24] width 12 height 12
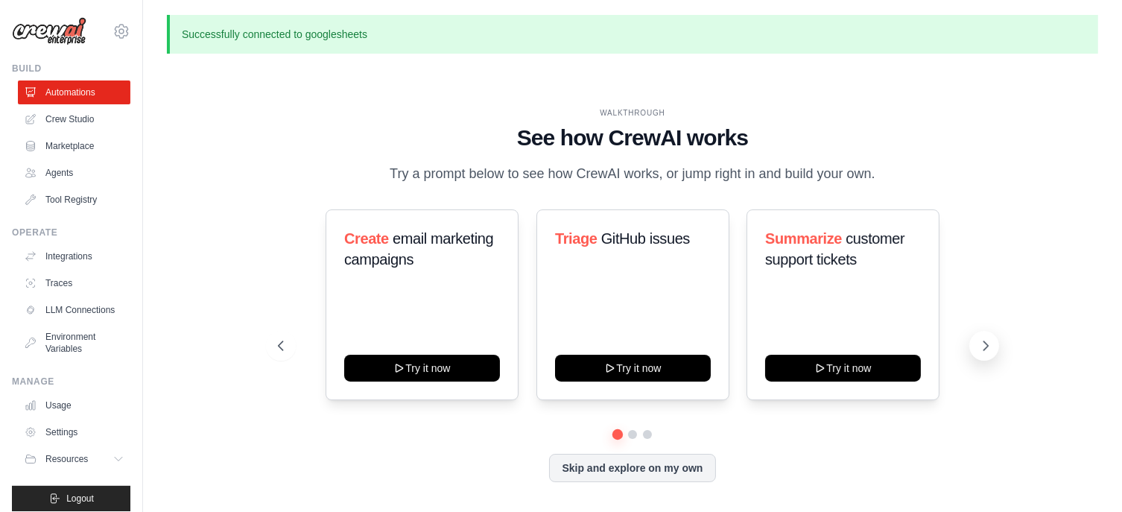
click at [971, 354] on button at bounding box center [984, 346] width 30 height 30
click at [970, 355] on button at bounding box center [984, 346] width 30 height 30
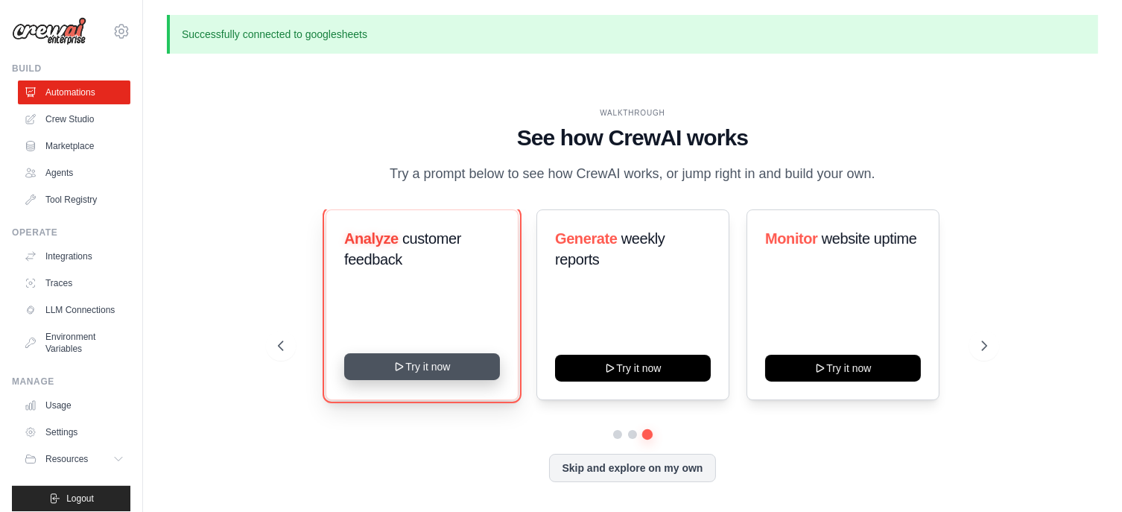
click at [442, 372] on button "Try it now" at bounding box center [422, 366] width 156 height 27
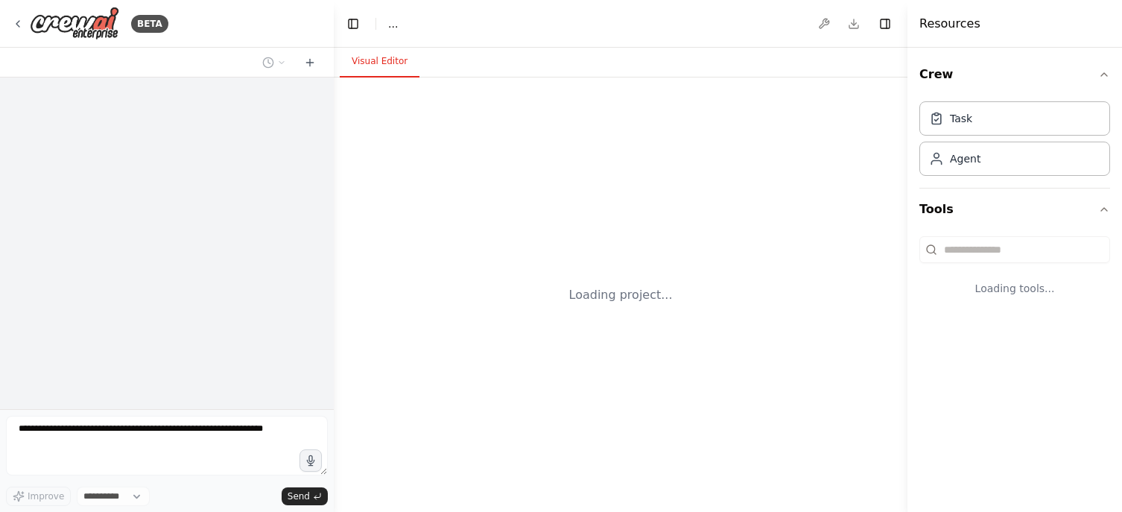
select select "****"
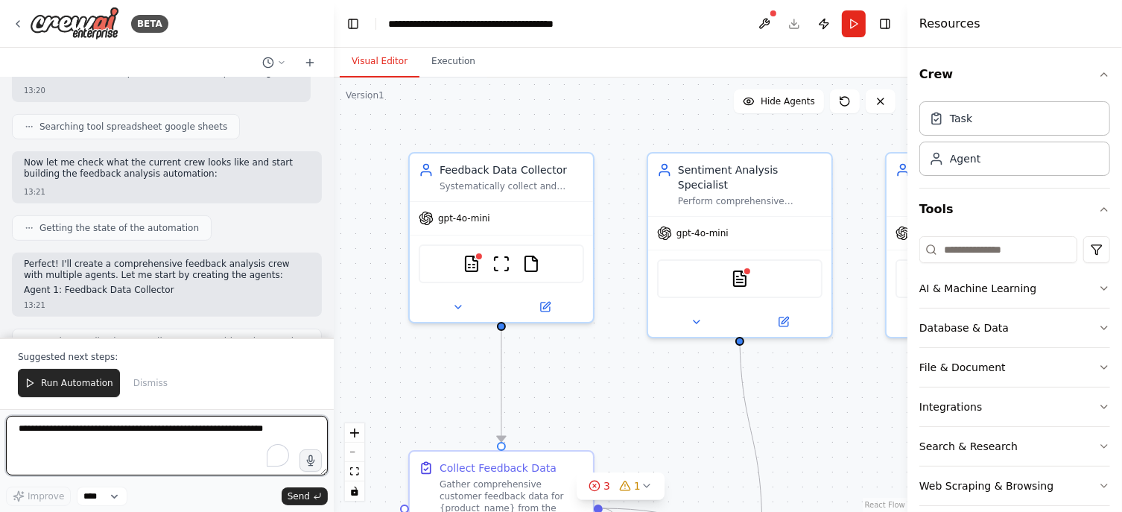
scroll to position [1868, 0]
